Goal: Task Accomplishment & Management: Use online tool/utility

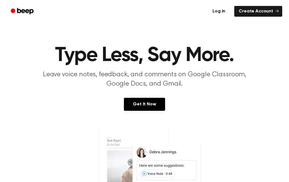
click at [219, 14] on link "Log in" at bounding box center [219, 11] width 24 height 13
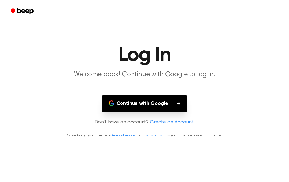
click at [135, 107] on button "Continue with Google" at bounding box center [145, 103] width 86 height 17
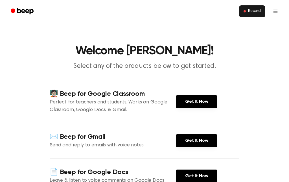
click at [250, 8] on button "Record" at bounding box center [252, 11] width 26 height 12
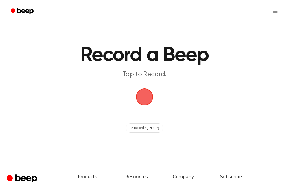
click at [144, 100] on span "button" at bounding box center [145, 97] width 22 height 22
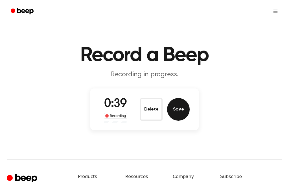
click at [180, 111] on button "Save" at bounding box center [178, 109] width 23 height 23
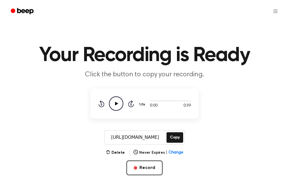
click at [117, 108] on icon "Play Audio" at bounding box center [116, 103] width 14 height 14
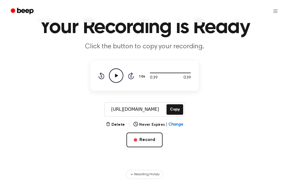
scroll to position [27, 0]
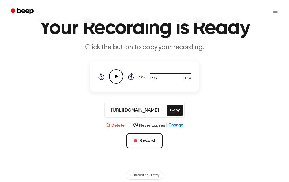
click at [113, 127] on button "Delete" at bounding box center [115, 126] width 19 height 6
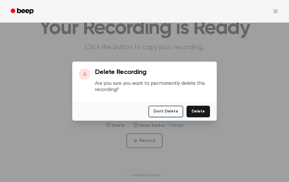
click at [204, 117] on button "Delete" at bounding box center [198, 112] width 23 height 12
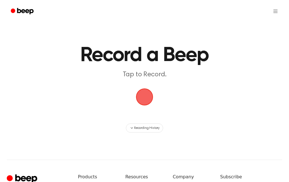
click at [151, 97] on span "button" at bounding box center [144, 96] width 21 height 21
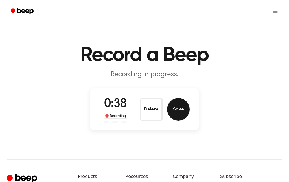
click at [185, 109] on button "Save" at bounding box center [178, 109] width 23 height 23
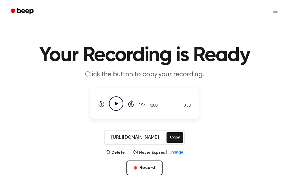
click at [125, 106] on div "Rewind 5 seconds Play Audio Skip 5 seconds" at bounding box center [116, 103] width 36 height 14
click at [124, 106] on div "Rewind 5 seconds Play Audio Skip 5 seconds" at bounding box center [116, 103] width 36 height 14
click at [111, 106] on icon "Play Audio" at bounding box center [116, 103] width 14 height 14
click at [171, 135] on button "Copy" at bounding box center [175, 137] width 17 height 10
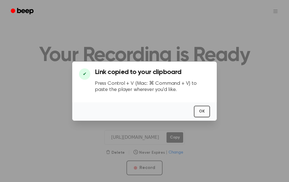
click at [199, 117] on button "OK" at bounding box center [202, 112] width 16 height 12
